Goal: Transaction & Acquisition: Purchase product/service

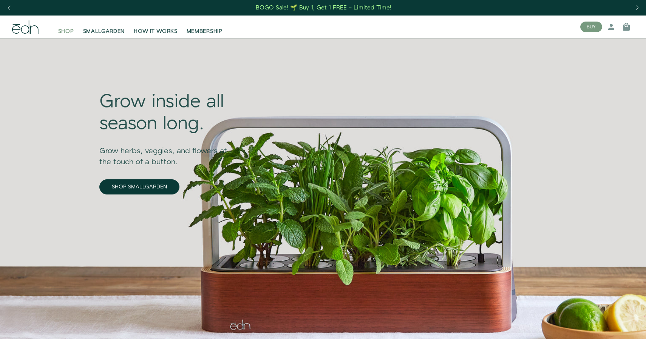
click at [70, 31] on span "SHOP" at bounding box center [66, 32] width 16 height 8
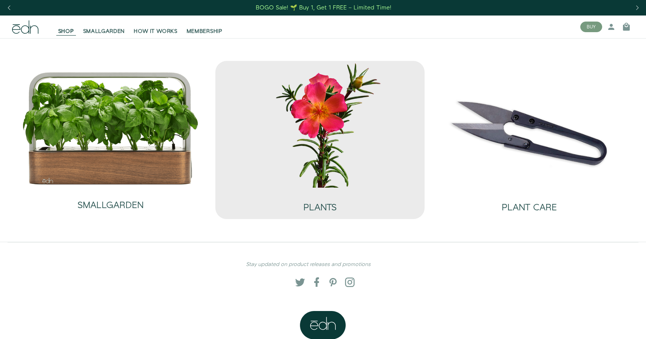
click at [293, 132] on img at bounding box center [320, 124] width 197 height 127
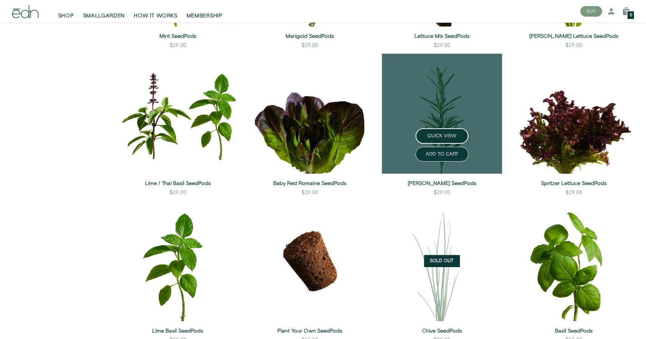
scroll to position [544, 0]
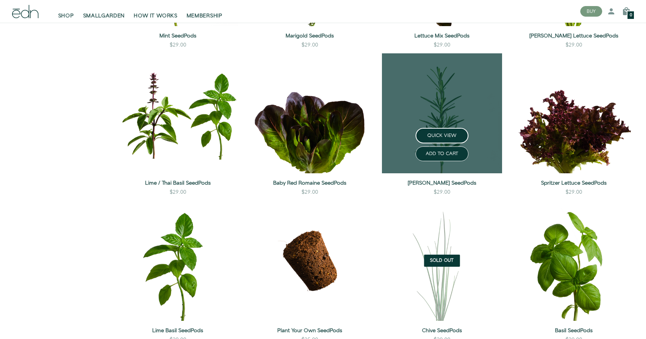
click at [432, 104] on link at bounding box center [442, 113] width 120 height 120
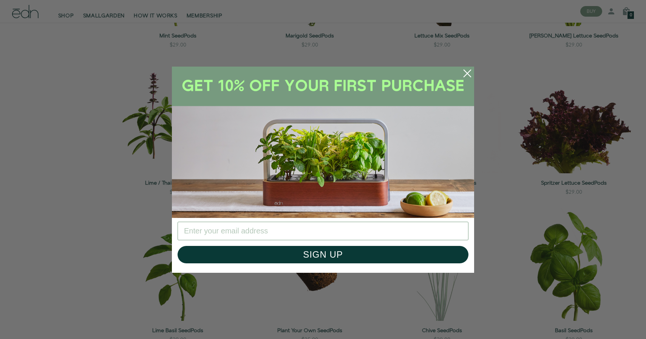
click at [467, 73] on icon "Close dialog" at bounding box center [467, 73] width 7 height 7
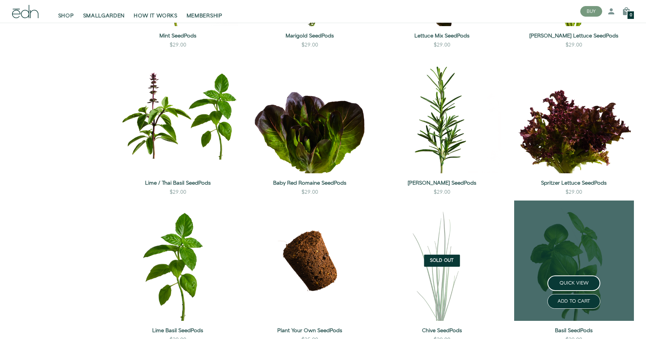
click at [566, 271] on link at bounding box center [575, 260] width 120 height 120
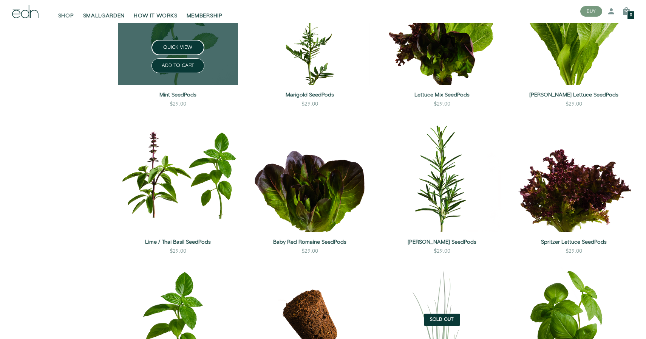
scroll to position [486, 0]
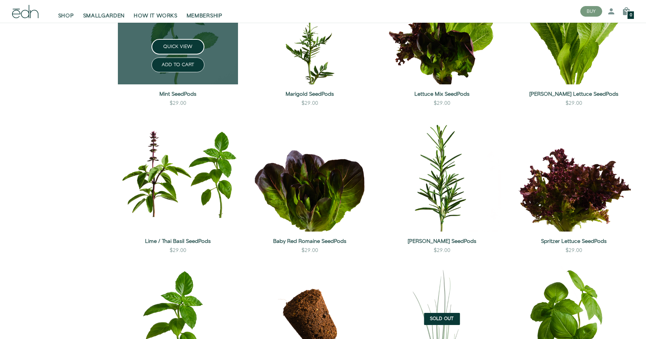
click at [172, 29] on link at bounding box center [178, 24] width 120 height 120
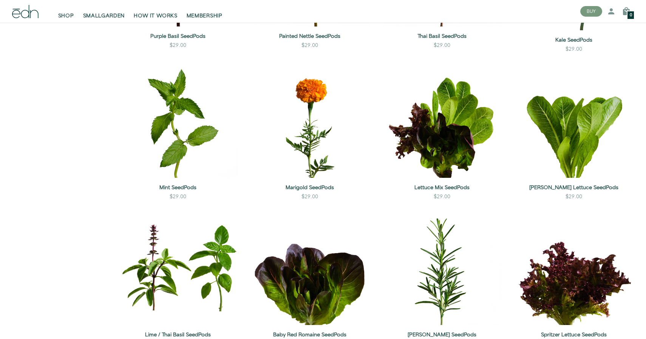
scroll to position [392, 0]
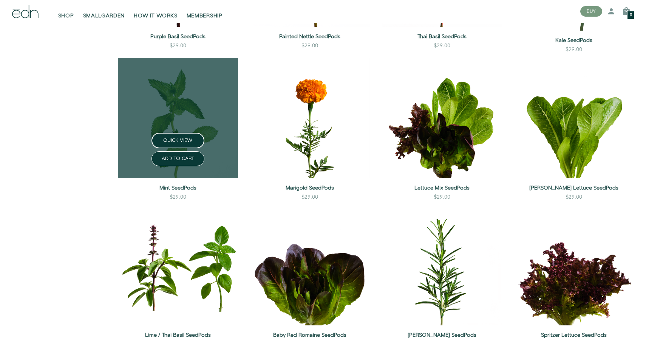
click at [190, 127] on link at bounding box center [178, 118] width 120 height 120
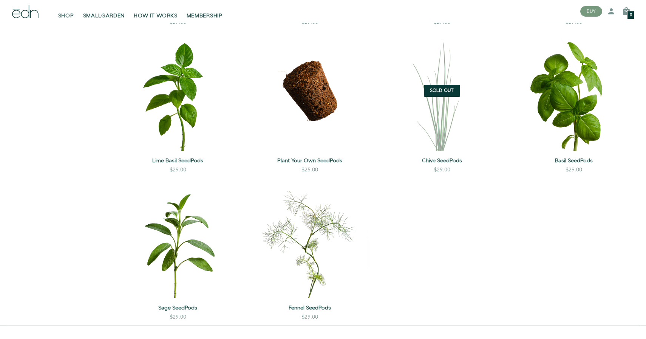
scroll to position [751, 0]
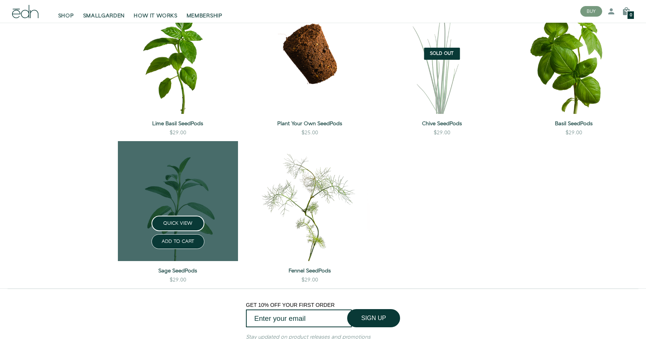
click at [169, 168] on link at bounding box center [178, 201] width 120 height 120
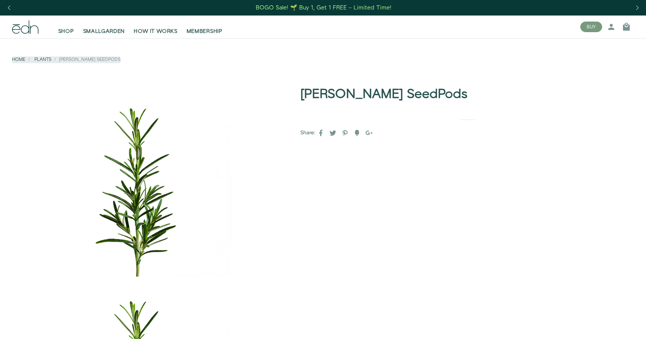
click at [178, 77] on div "Home Plants Rosemary SeedPods" at bounding box center [323, 62] width 622 height 49
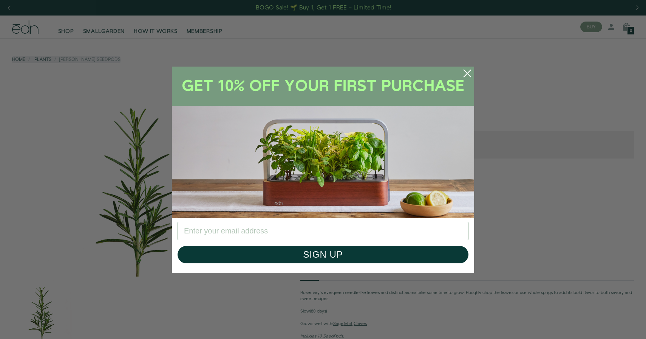
click at [474, 70] on circle "Close dialog" at bounding box center [467, 73] width 17 height 17
